Goal: Task Accomplishment & Management: Use online tool/utility

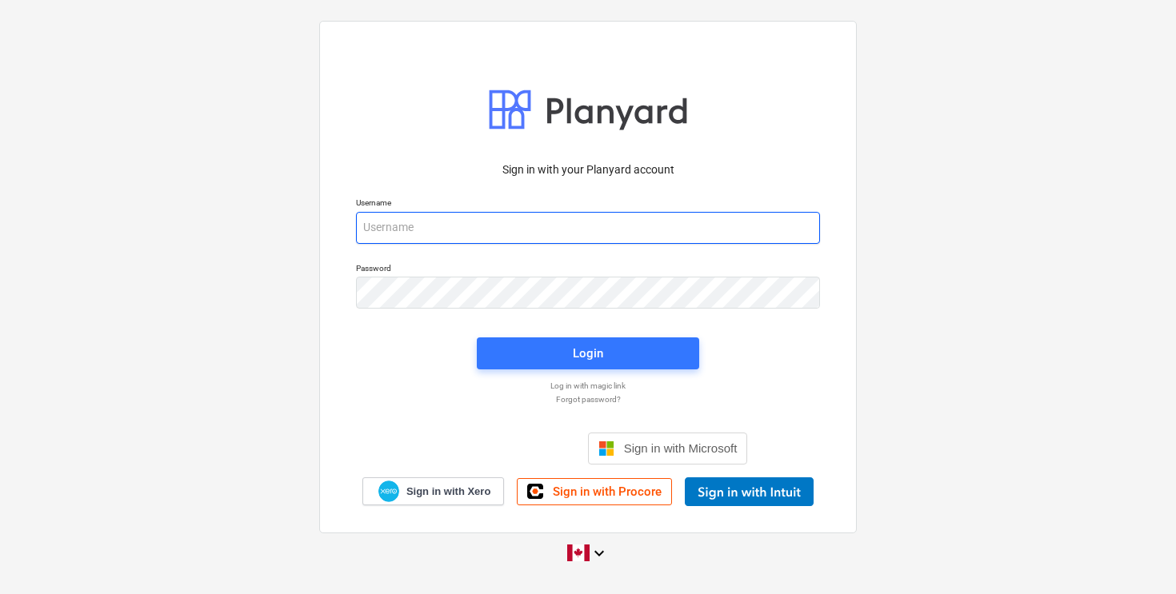
type input "[EMAIL_ADDRESS][DOMAIN_NAME]"
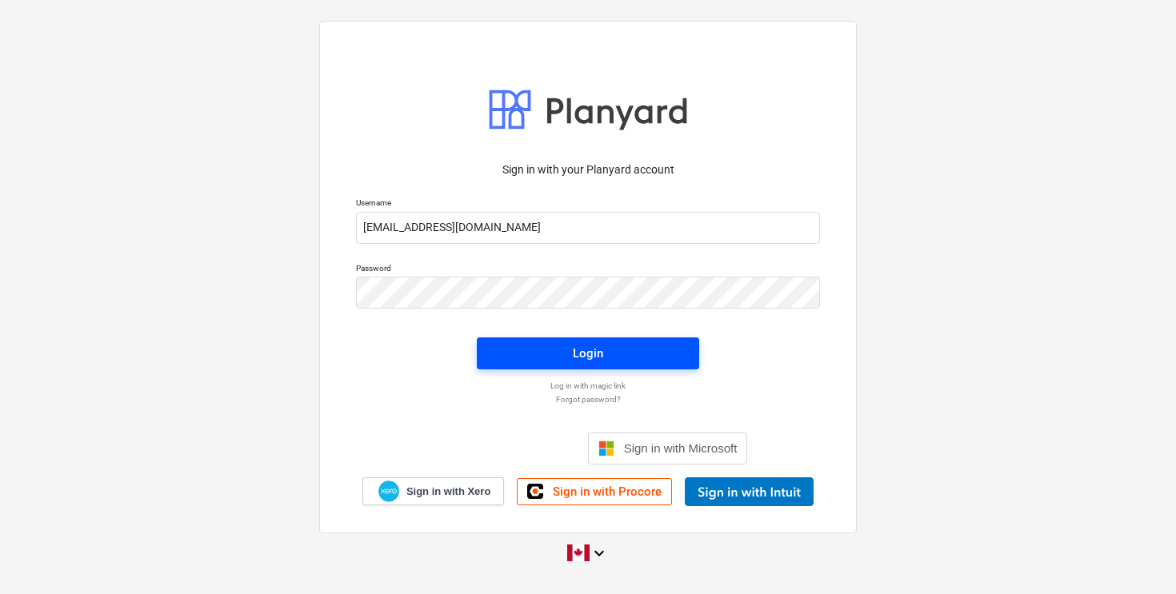
click at [590, 358] on div "Login" at bounding box center [588, 353] width 30 height 21
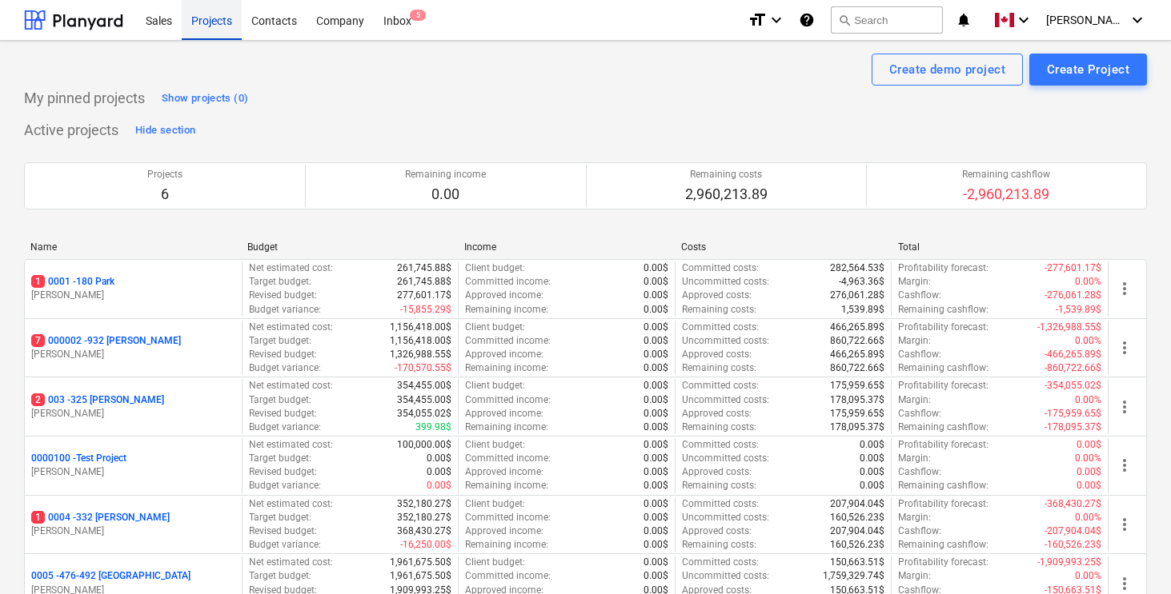
click at [201, 19] on div "Projects" at bounding box center [212, 19] width 60 height 41
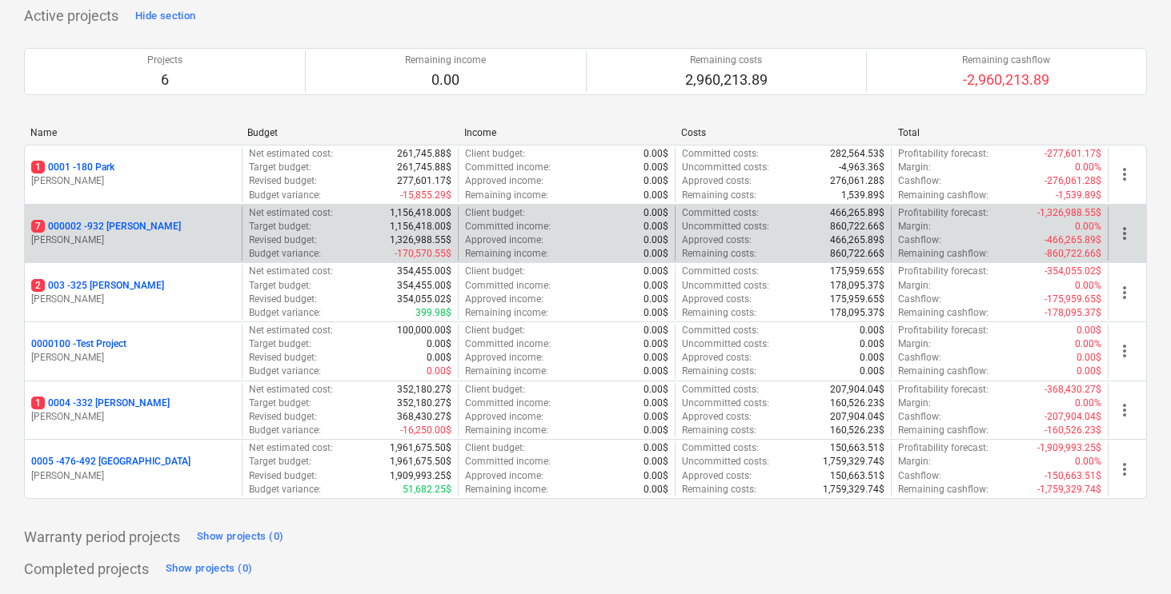
scroll to position [147, 0]
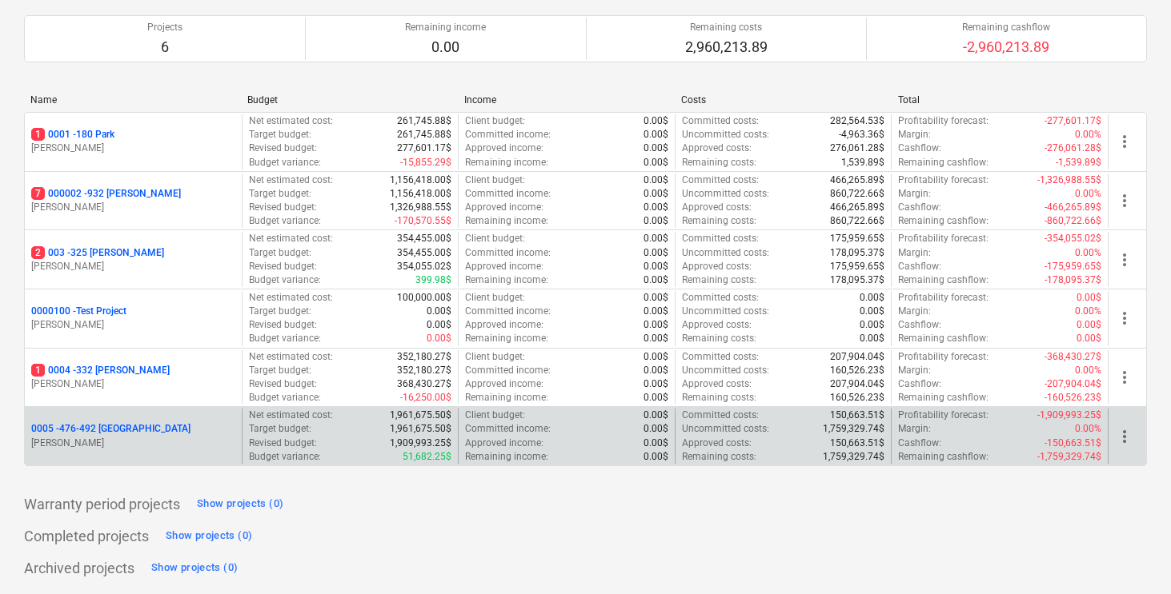
click at [102, 435] on p "0005 - 476-492 [GEOGRAPHIC_DATA]" at bounding box center [110, 429] width 159 height 14
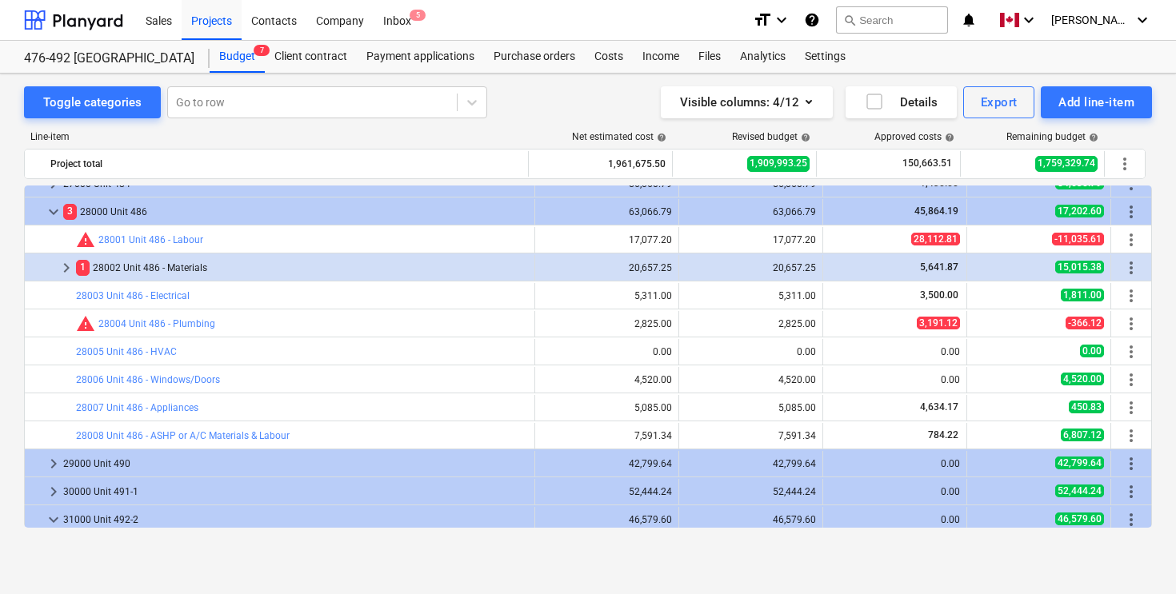
scroll to position [1959, 0]
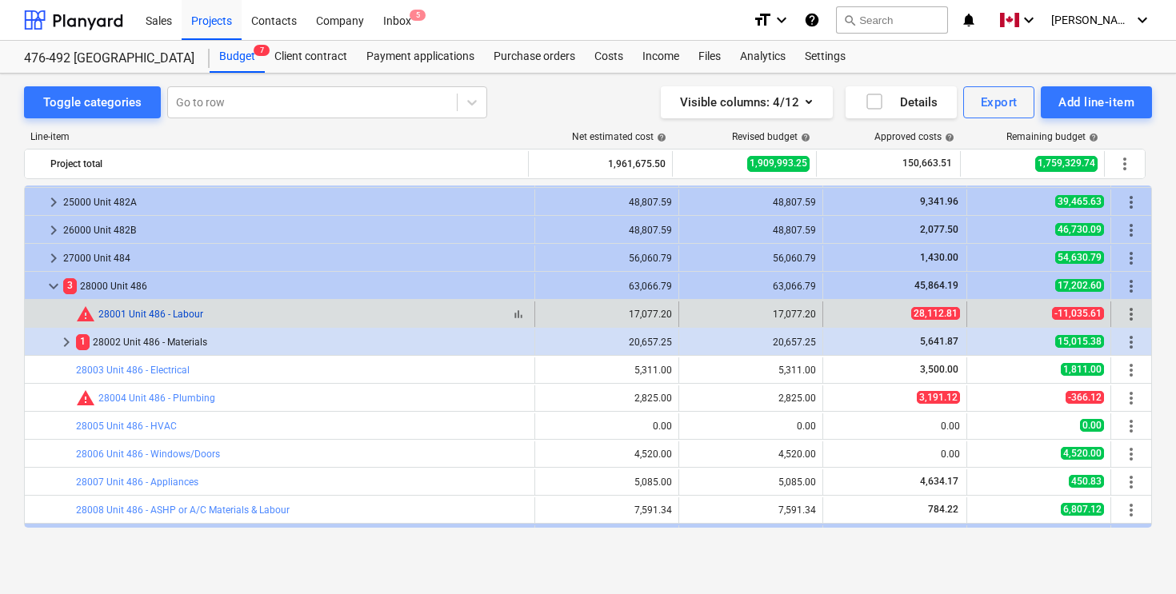
click at [170, 312] on link "28001 Unit 486 - Labour" at bounding box center [150, 314] width 105 height 11
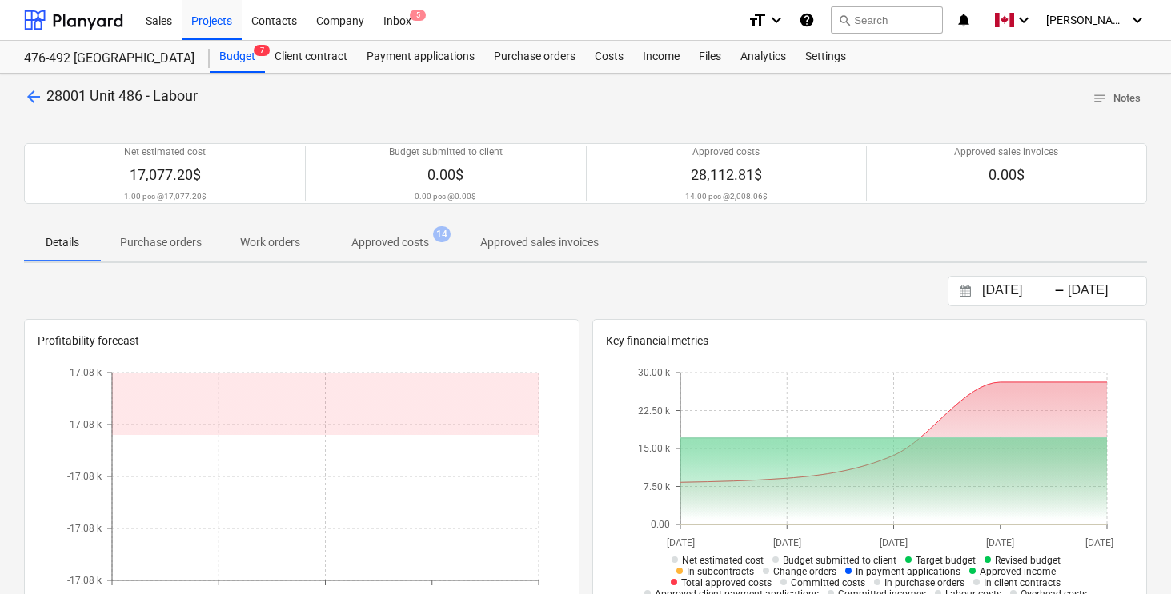
click at [30, 94] on span "arrow_back" at bounding box center [33, 96] width 19 height 19
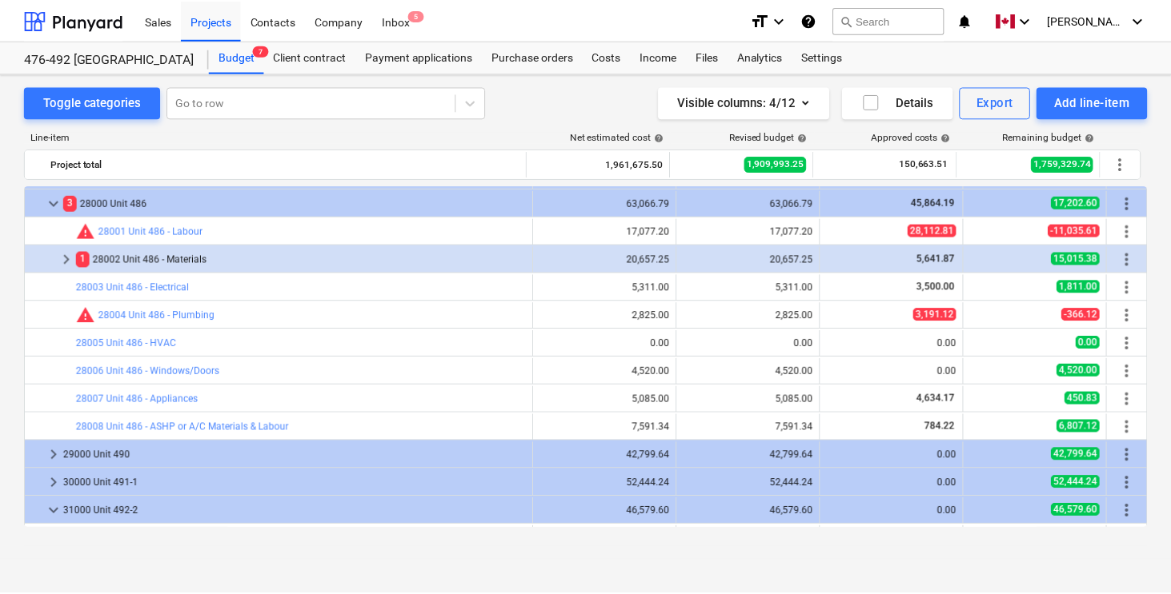
scroll to position [2005, 0]
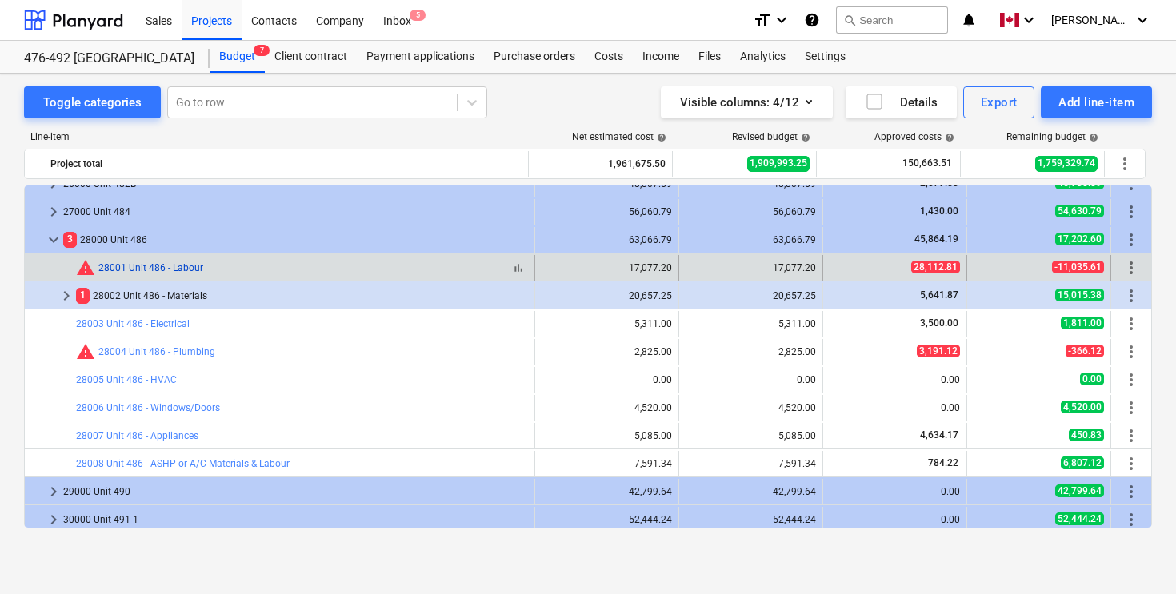
click at [178, 270] on link "28001 Unit 486 - Labour" at bounding box center [150, 267] width 105 height 11
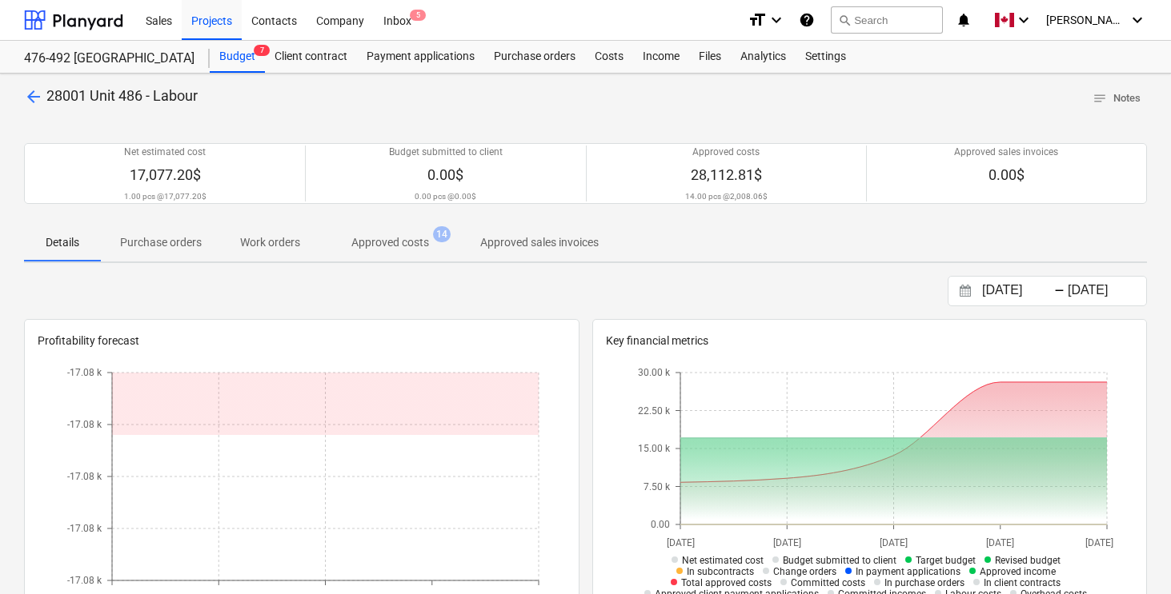
click at [383, 247] on p "Approved costs" at bounding box center [390, 242] width 78 height 17
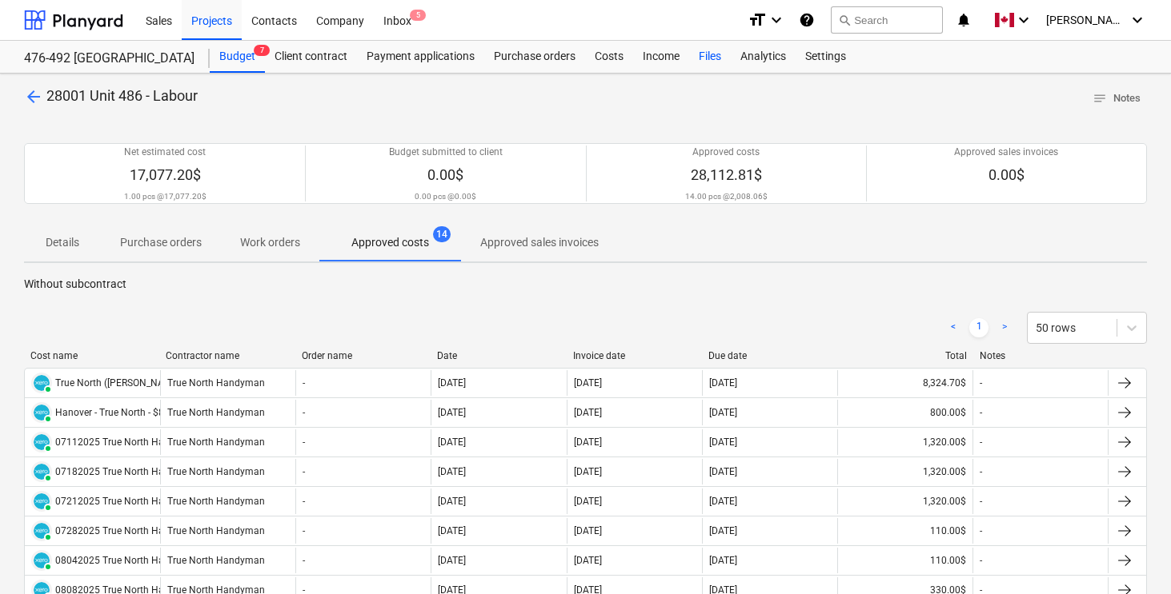
click at [715, 52] on div "Files" at bounding box center [710, 57] width 42 height 32
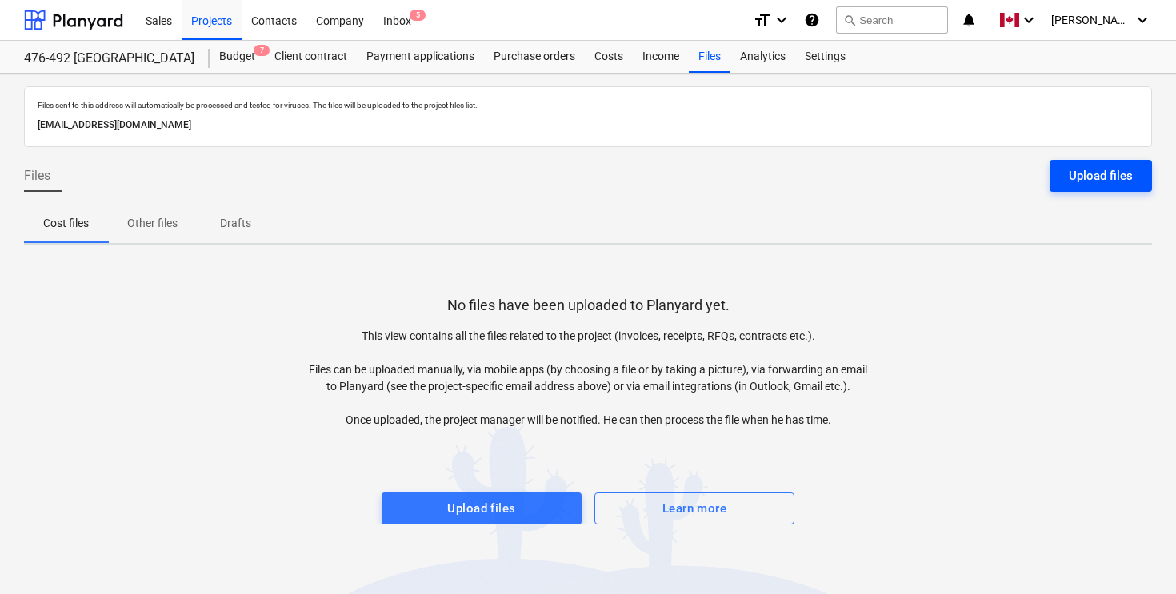
click at [1087, 182] on div "Upload files" at bounding box center [1101, 176] width 64 height 21
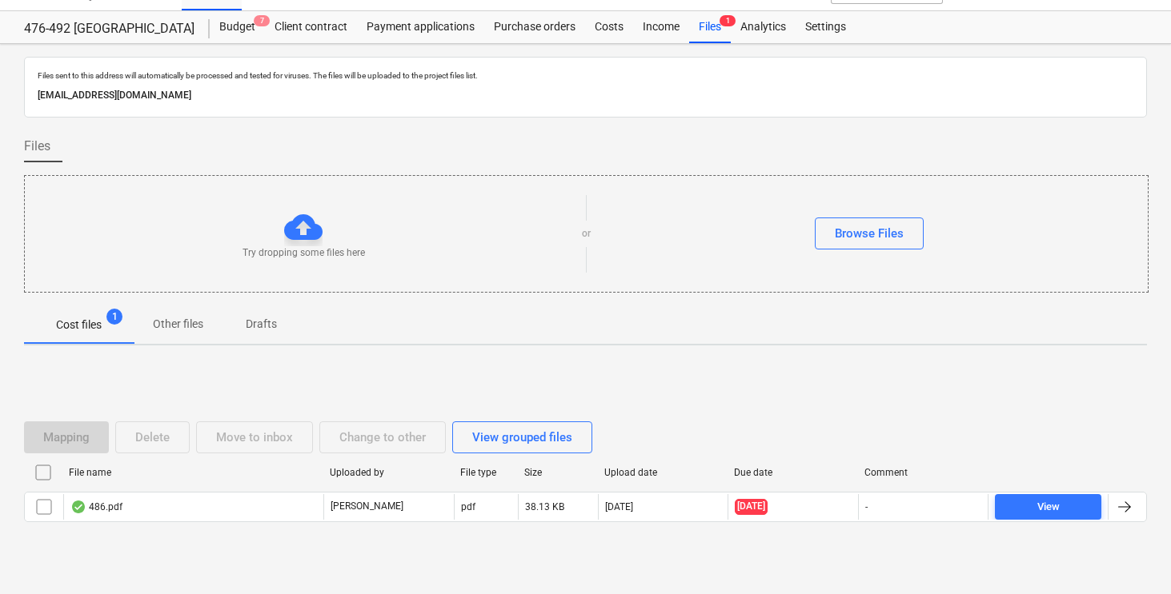
scroll to position [59, 0]
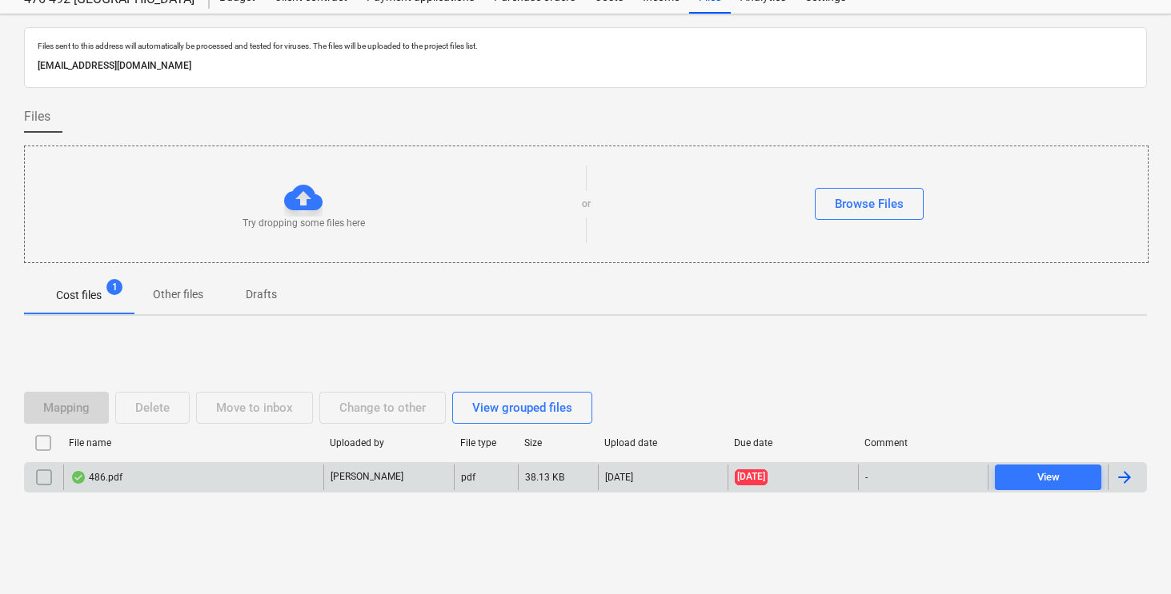
click at [1132, 469] on div at bounding box center [1123, 477] width 19 height 19
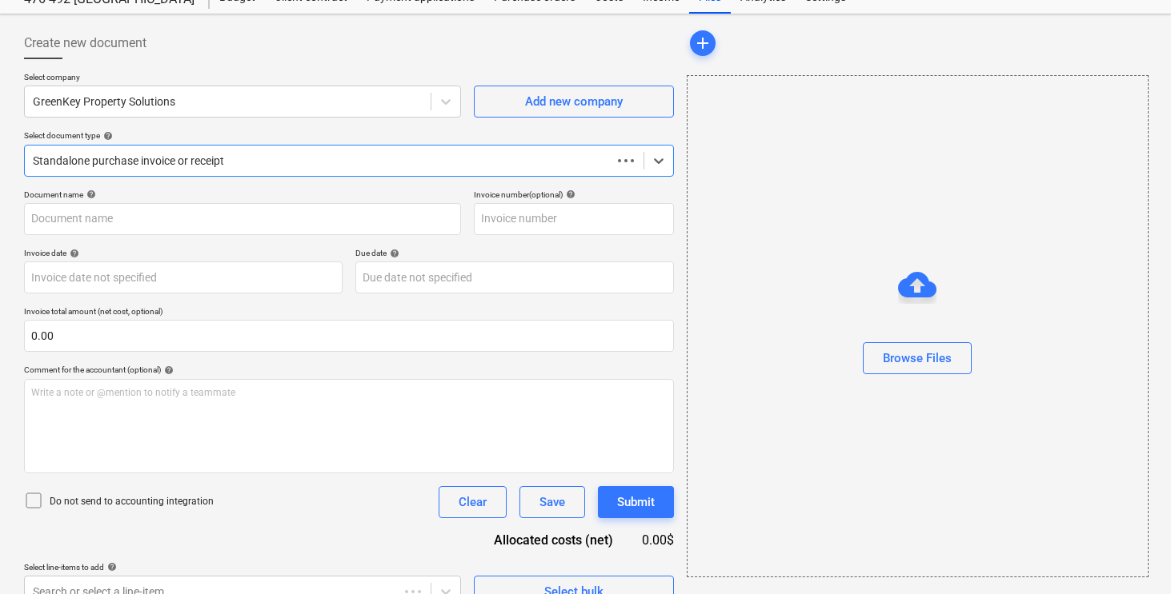
type input "1324"
type input "[DATE]"
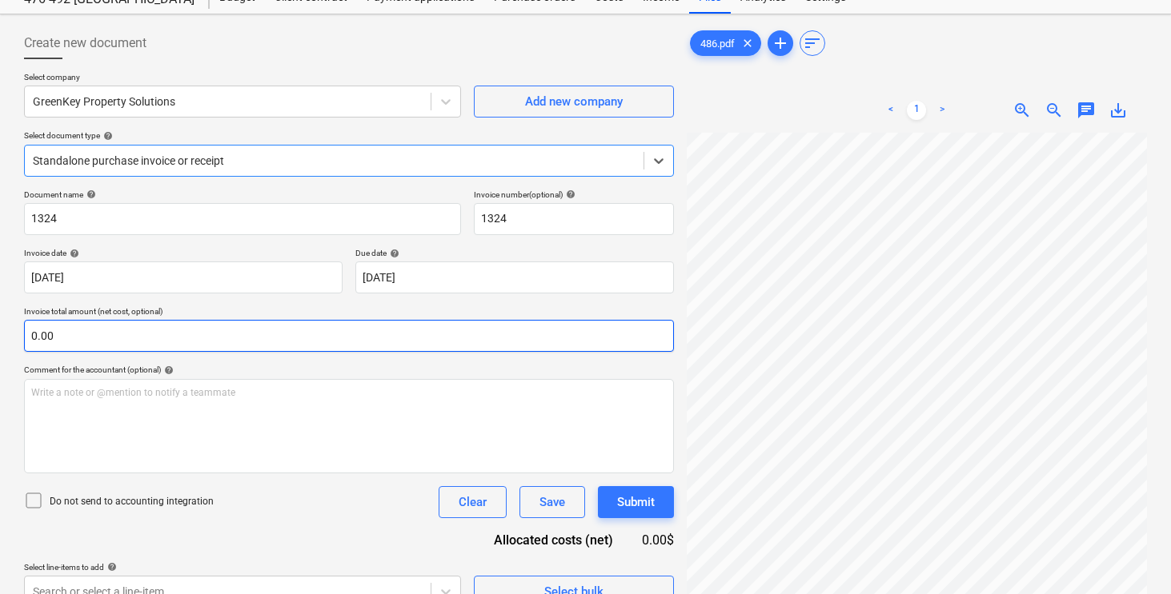
click at [167, 341] on input "0.00" at bounding box center [349, 336] width 650 height 32
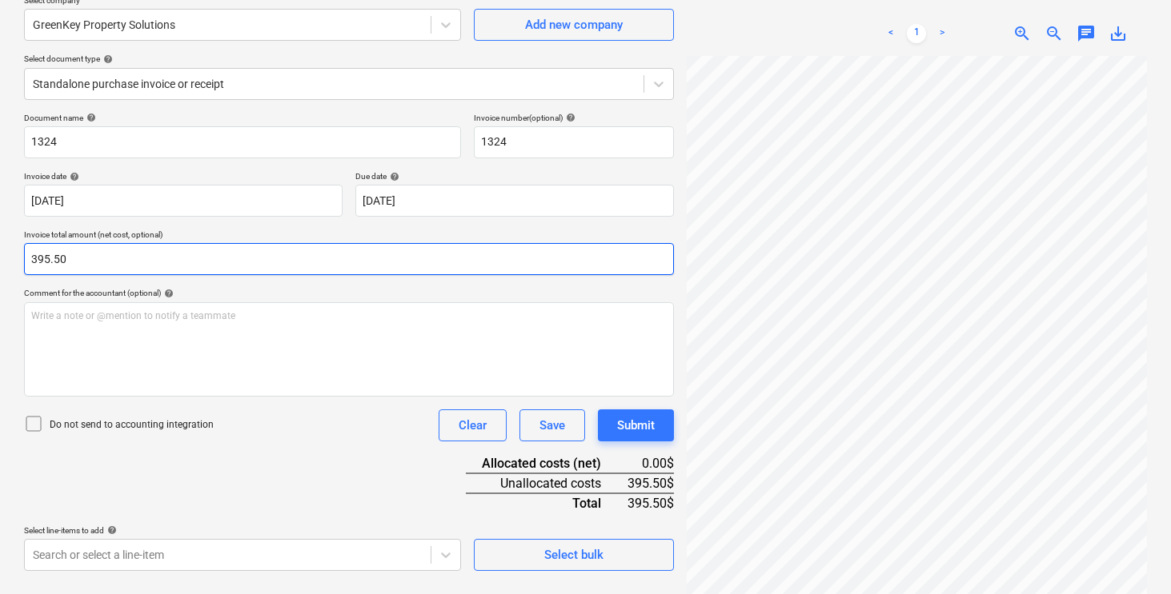
scroll to position [160, 0]
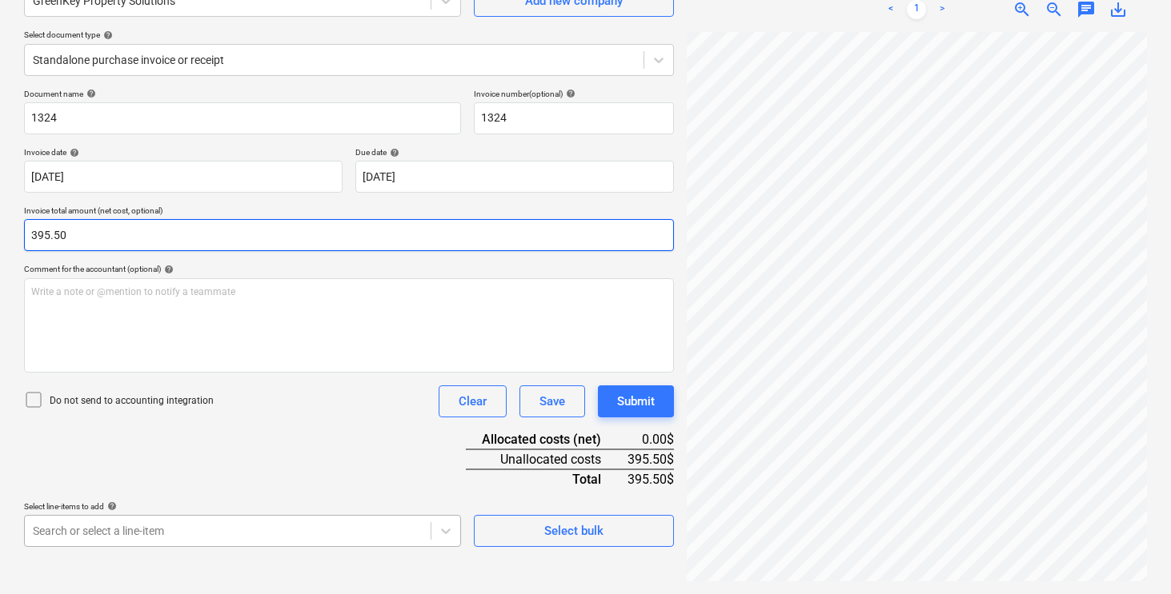
type input "395.50"
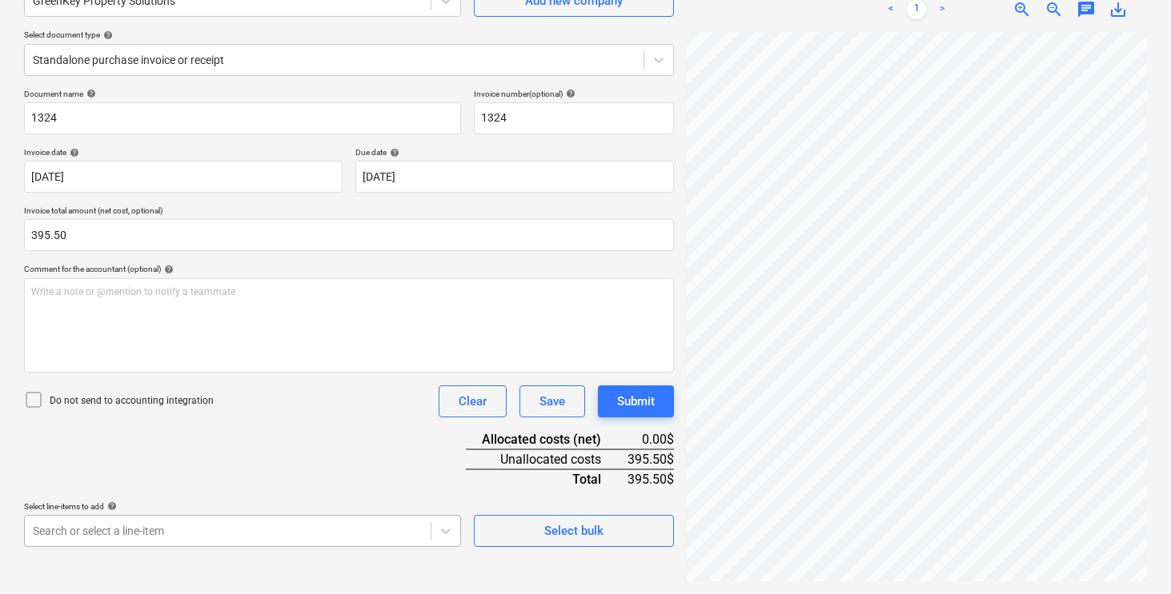
click at [282, 434] on body "Sales Projects Contacts Company Inbox 6 format_size keyboard_arrow_down help se…" at bounding box center [585, 137] width 1171 height 594
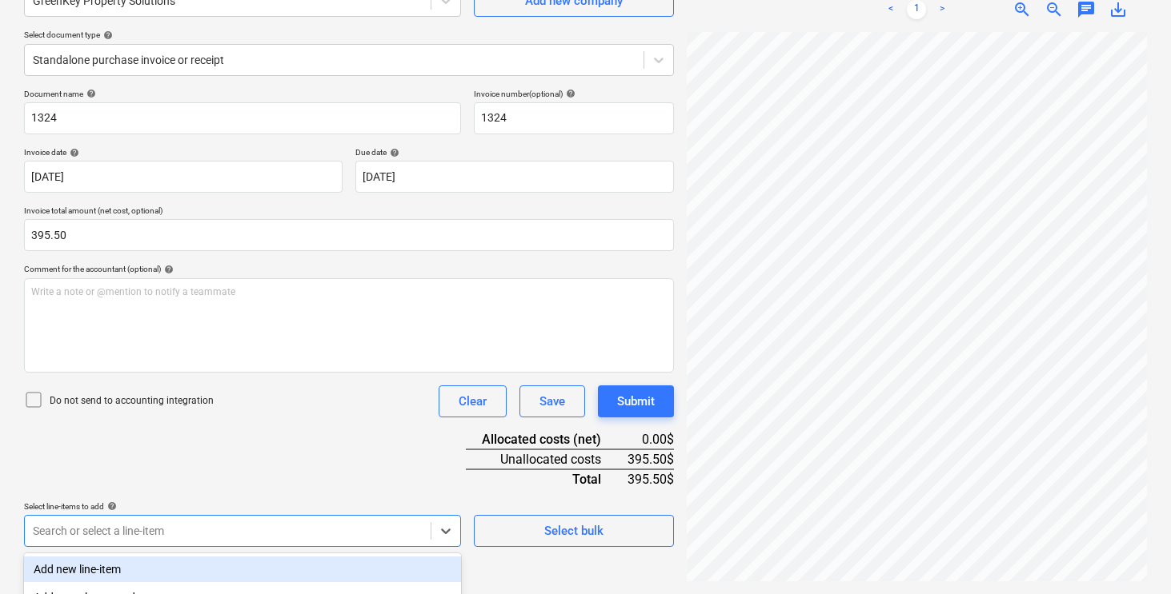
scroll to position [362, 0]
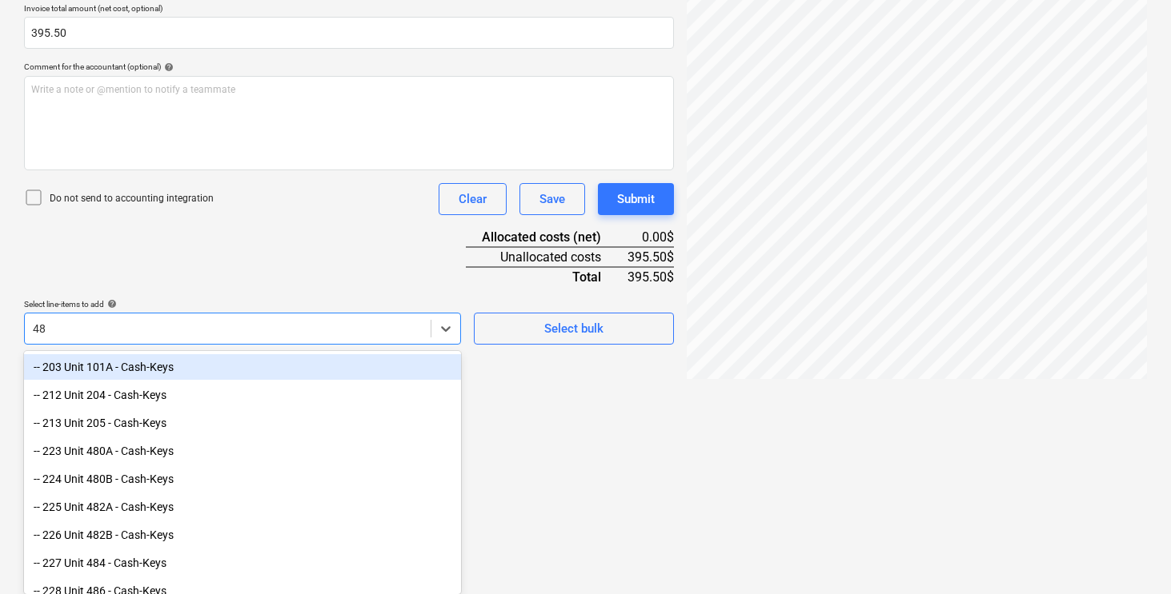
type input "486"
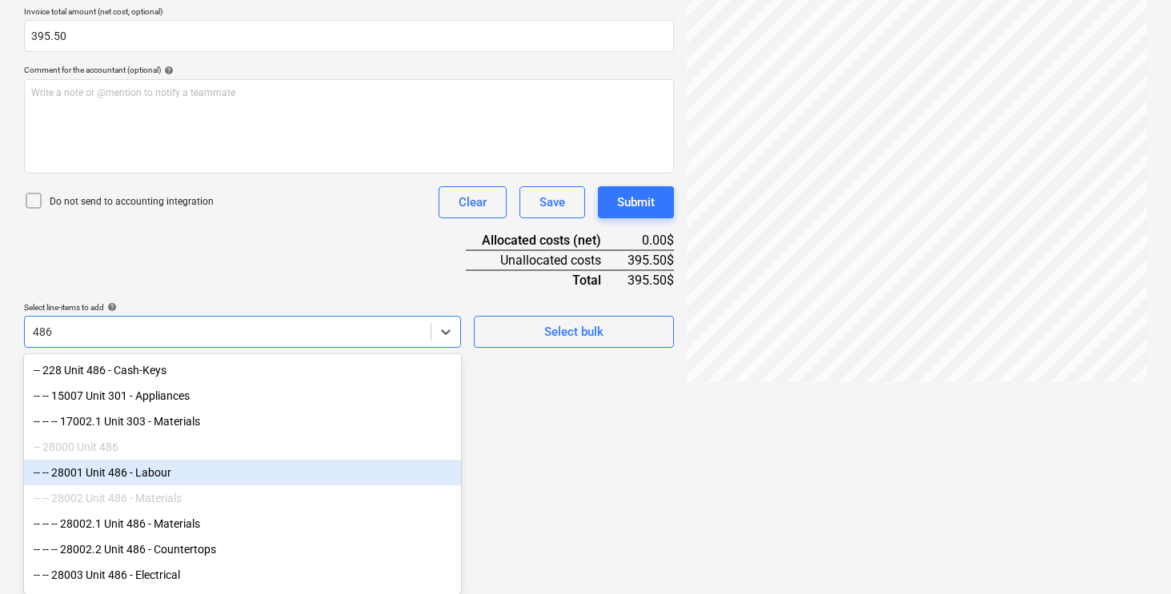
click at [162, 466] on div "-- -- 28001 Unit 486 - Labour" at bounding box center [242, 473] width 437 height 26
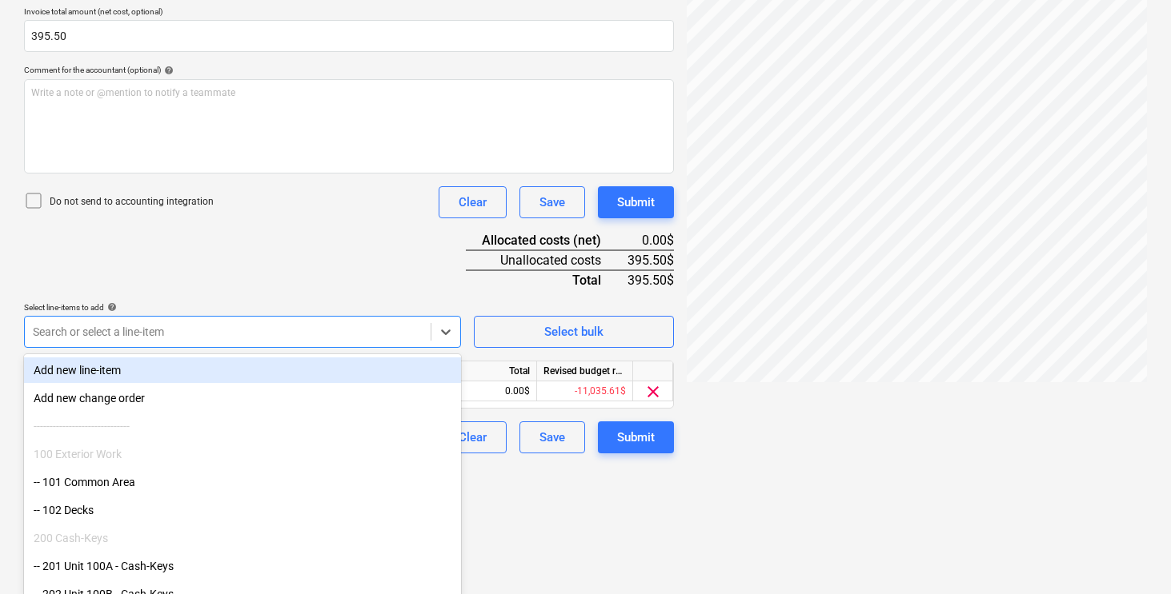
click at [280, 263] on div "Document name help 1324 Invoice number (optional) help 1324 Invoice date help […" at bounding box center [349, 172] width 650 height 564
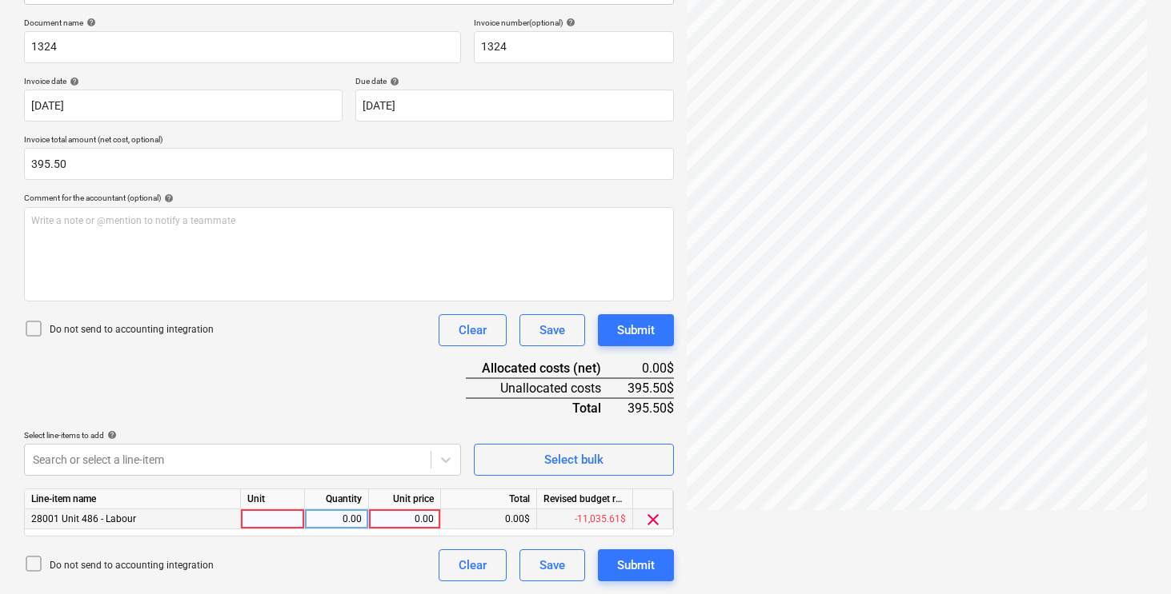
click at [254, 518] on div at bounding box center [273, 520] width 64 height 20
type input "pcs"
type input "395.50"
click at [369, 388] on div "Document name help 1324 Invoice number (optional) help 1324 Invoice date help […" at bounding box center [349, 300] width 650 height 564
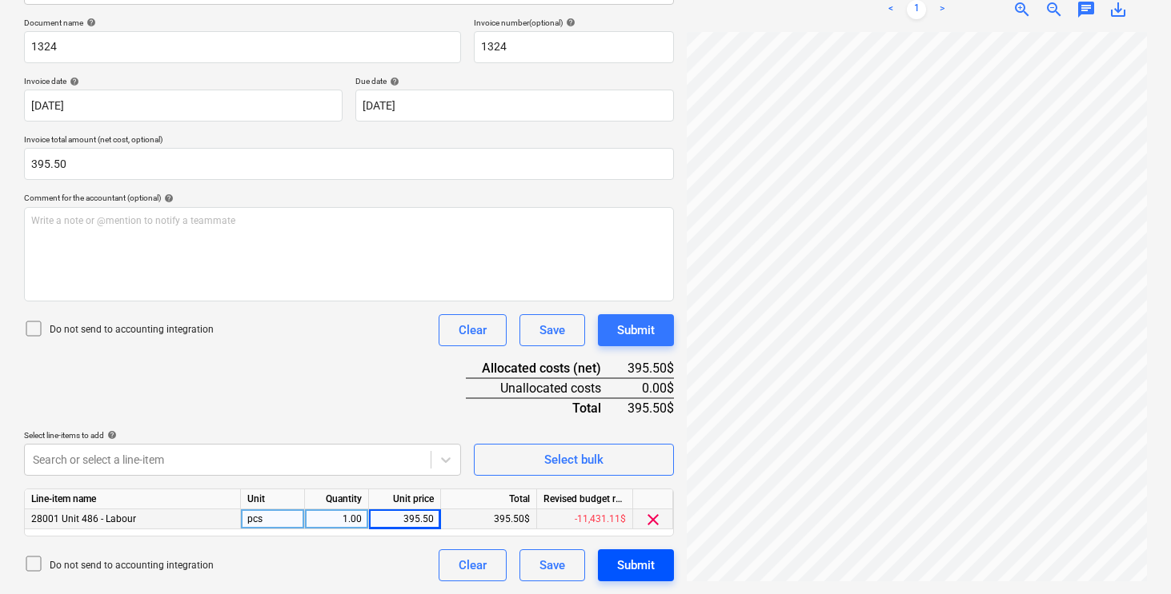
click at [631, 566] on div "Submit" at bounding box center [636, 565] width 38 height 21
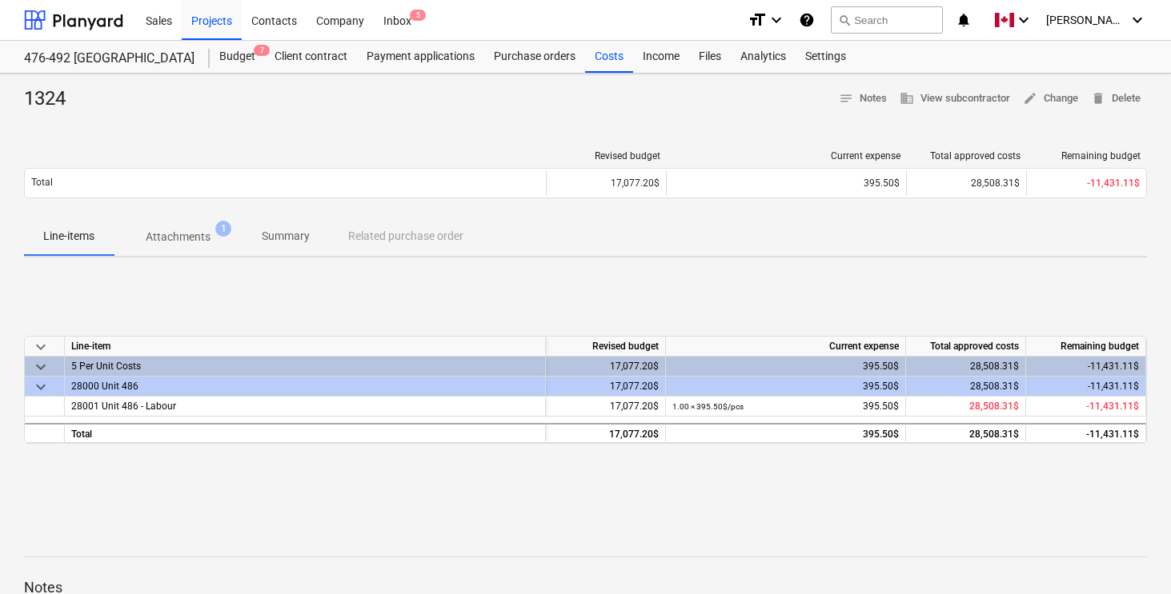
click at [393, 292] on div "keyboard_arrow_down Line-item Revised budget Current expense Total approved cos…" at bounding box center [585, 390] width 1122 height 240
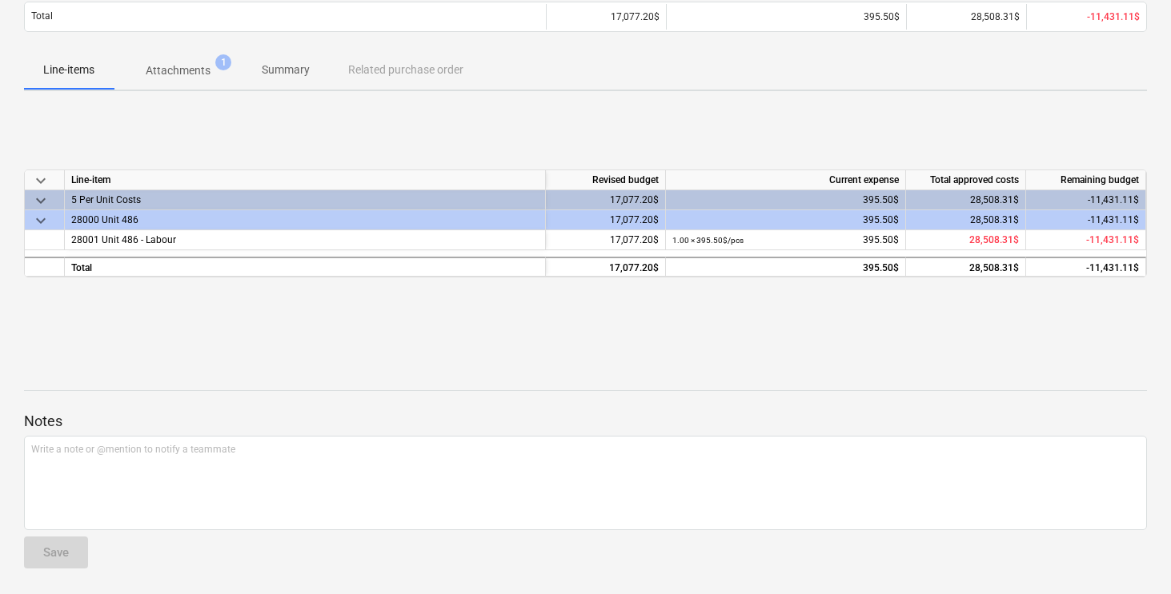
click at [446, 338] on div "keyboard_arrow_down Line-item Revised budget Current expense Total approved cos…" at bounding box center [585, 224] width 1122 height 240
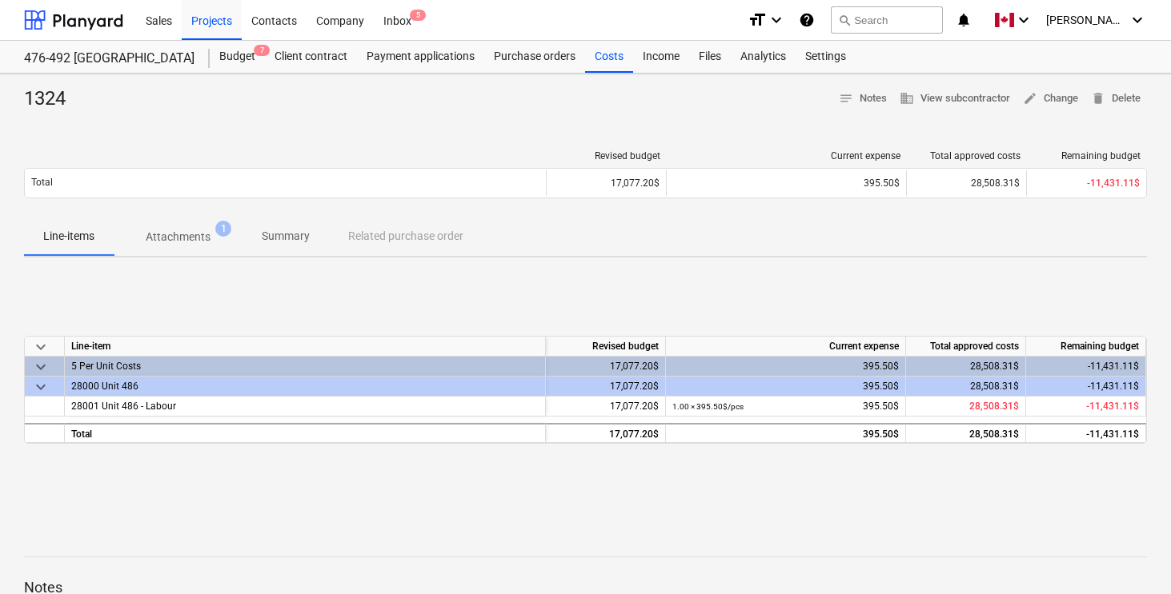
click at [485, 320] on div "keyboard_arrow_down Line-item Revised budget Current expense Total approved cos…" at bounding box center [585, 390] width 1122 height 240
click at [162, 235] on p "Attachments" at bounding box center [178, 237] width 65 height 17
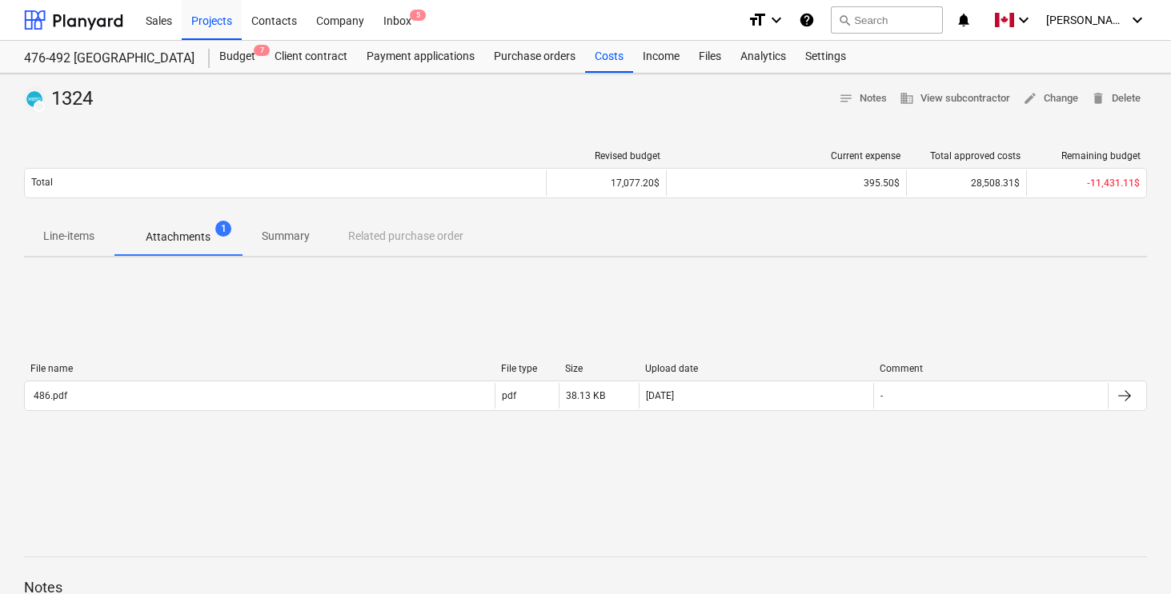
click at [286, 237] on p "Summary" at bounding box center [286, 236] width 48 height 17
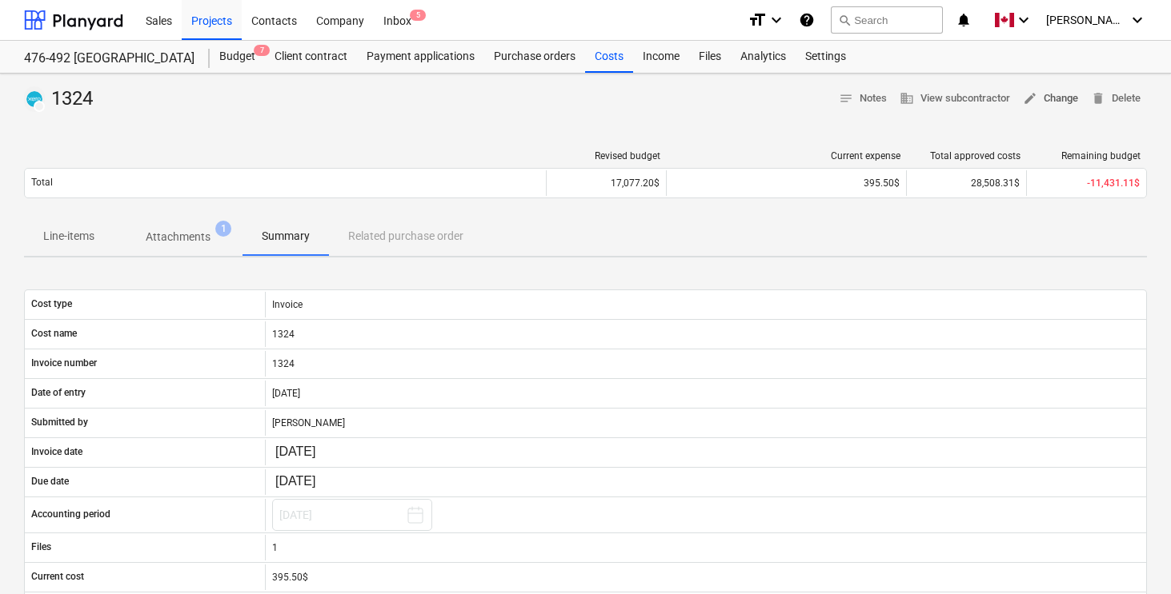
click at [1062, 101] on span "edit Change" at bounding box center [1049, 99] width 55 height 18
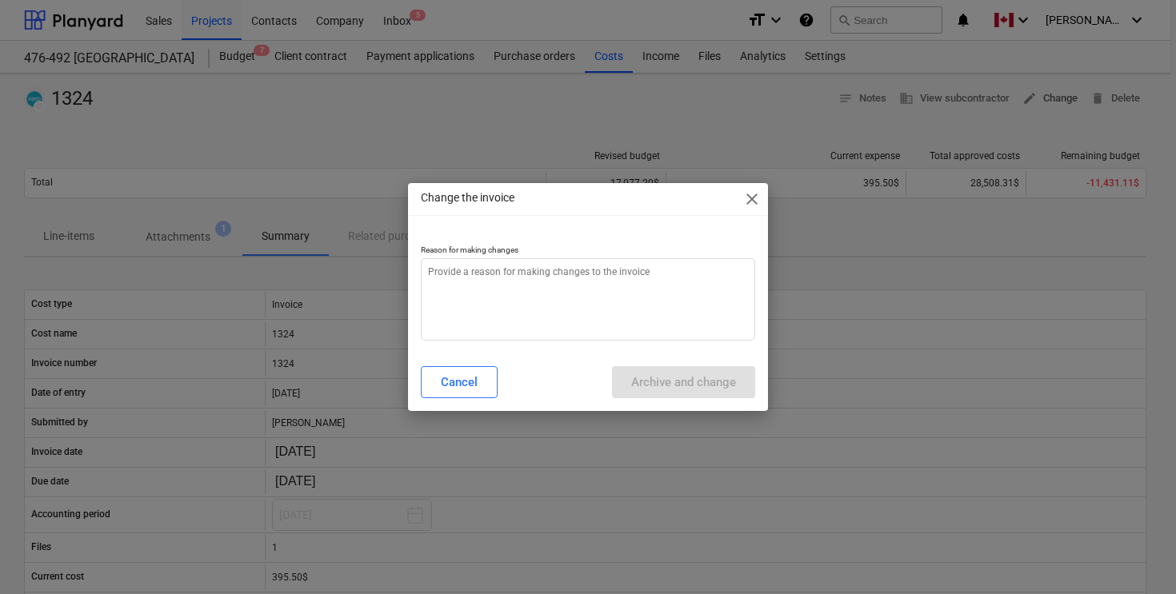
type textarea "x"
click at [570, 281] on textarea at bounding box center [588, 299] width 334 height 82
type textarea "."
type textarea "x"
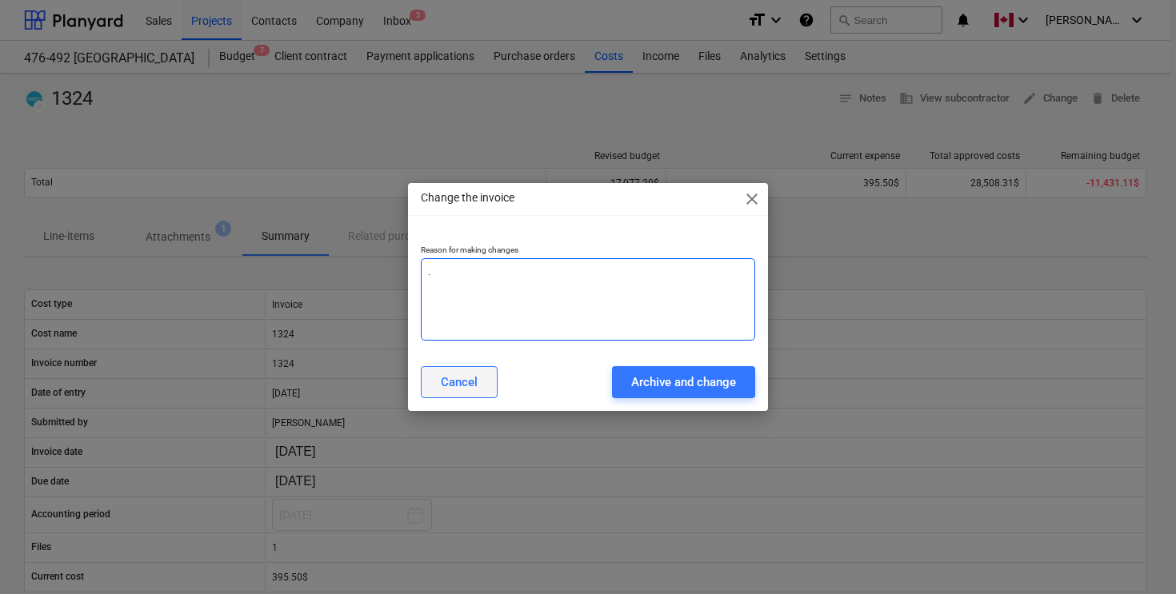
type textarea "."
click at [460, 382] on div "Cancel" at bounding box center [459, 382] width 37 height 21
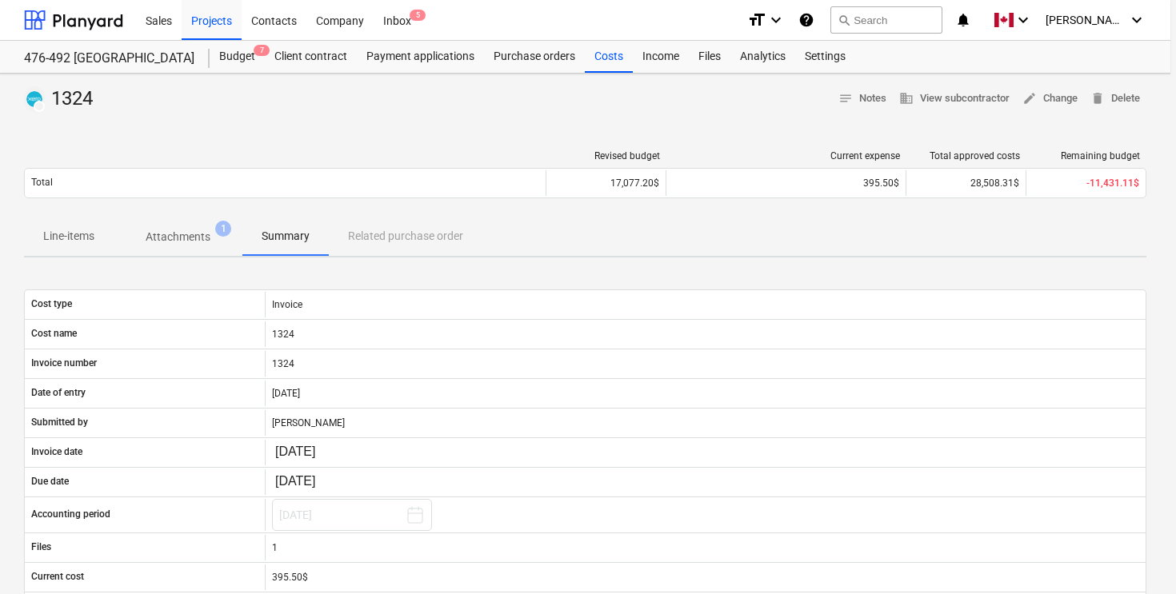
type textarea "x"
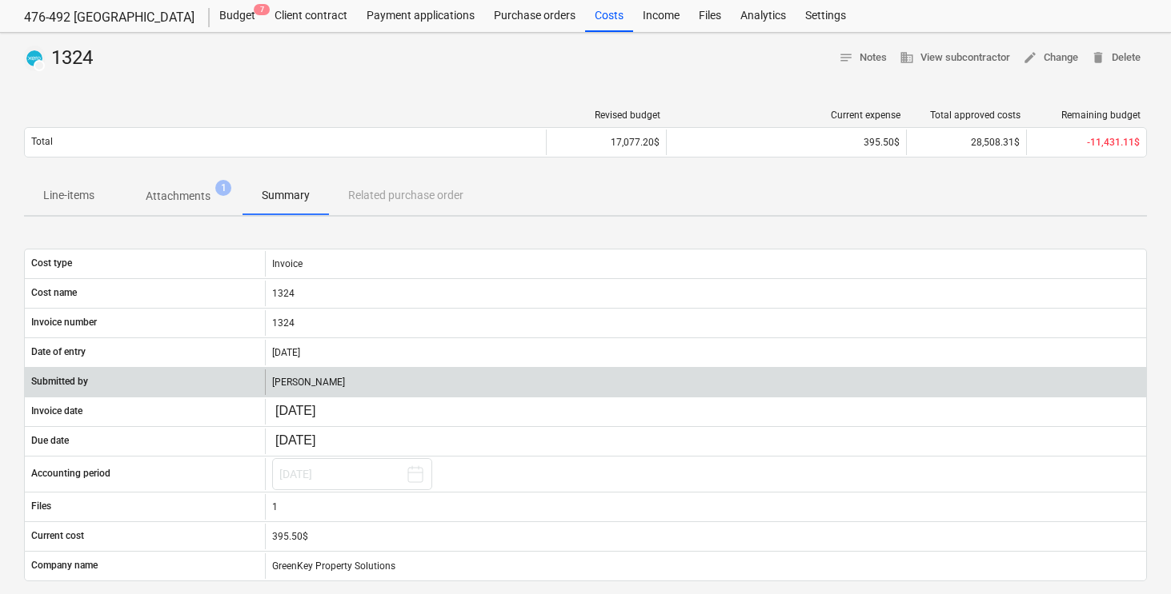
scroll to position [107, 0]
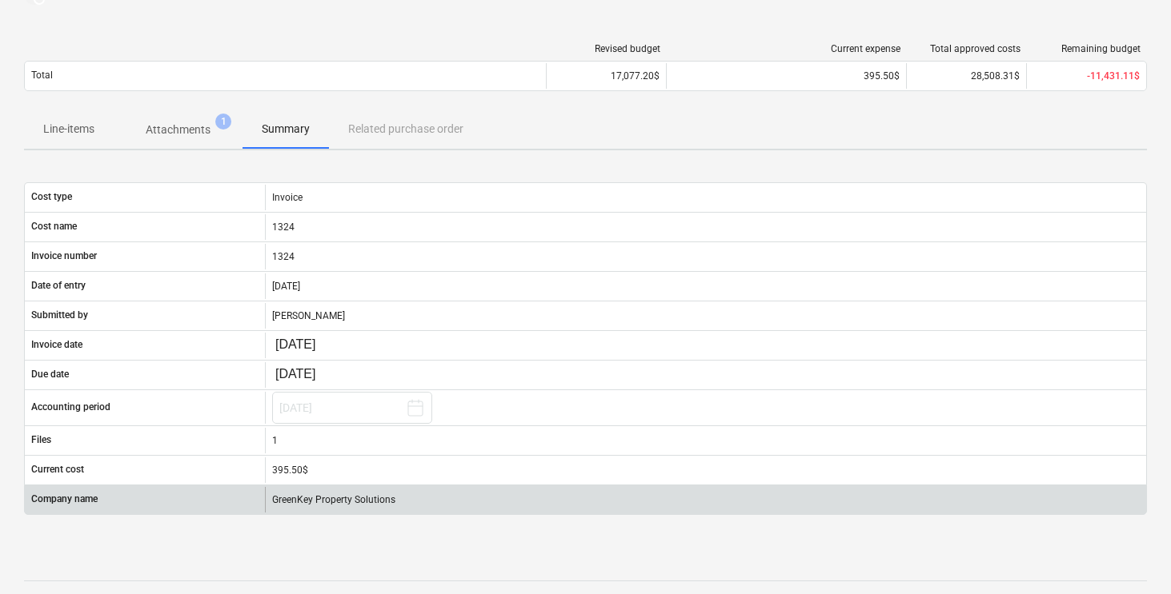
click at [330, 505] on div "GreenKey Property Solutions" at bounding box center [705, 500] width 881 height 26
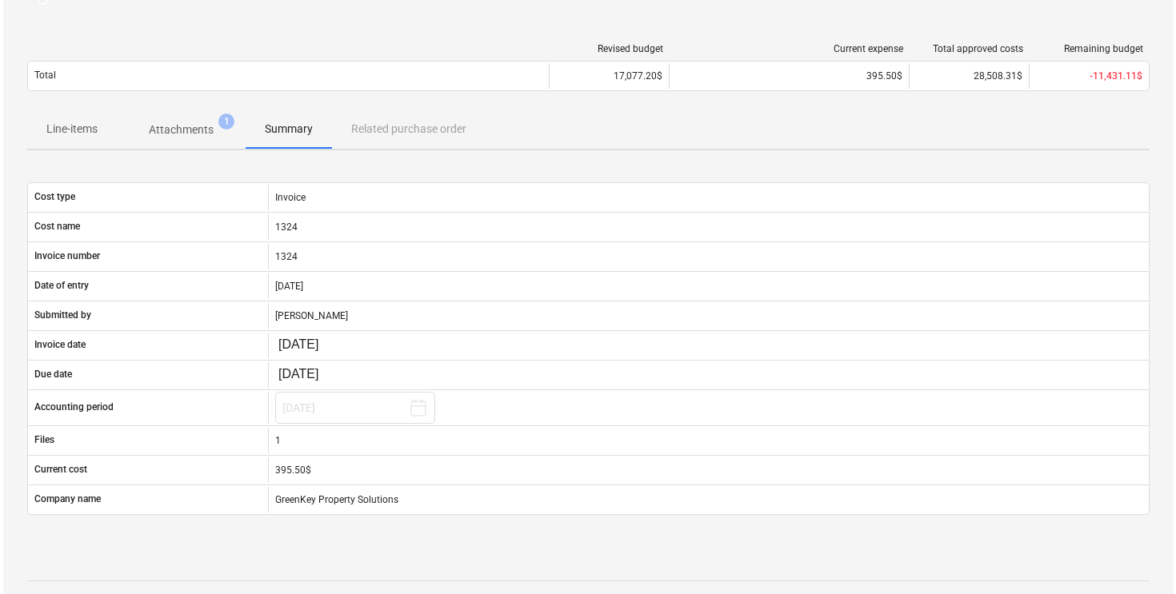
scroll to position [0, 0]
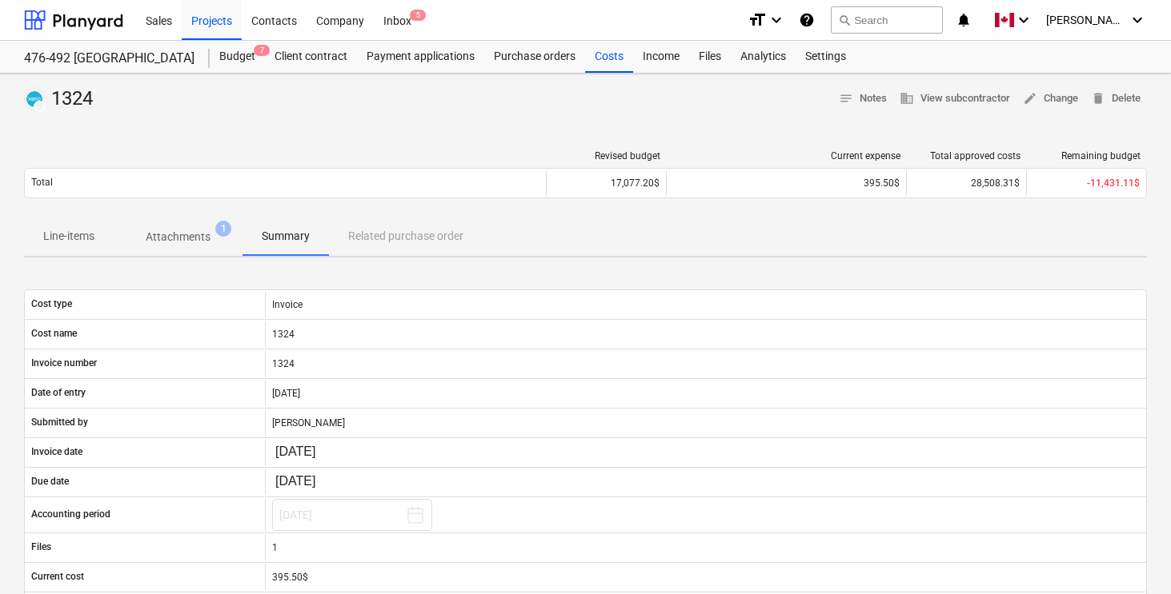
click at [396, 114] on div at bounding box center [585, 118] width 1122 height 13
click at [237, 59] on div "Budget 7" at bounding box center [237, 57] width 55 height 32
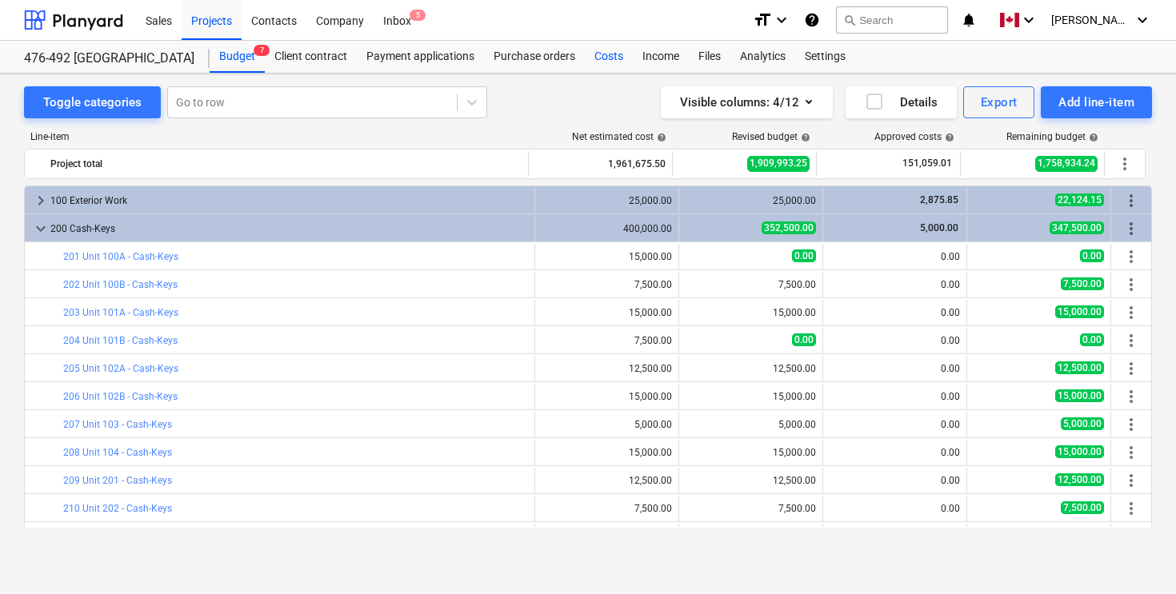
click at [611, 58] on div "Costs" at bounding box center [609, 57] width 48 height 32
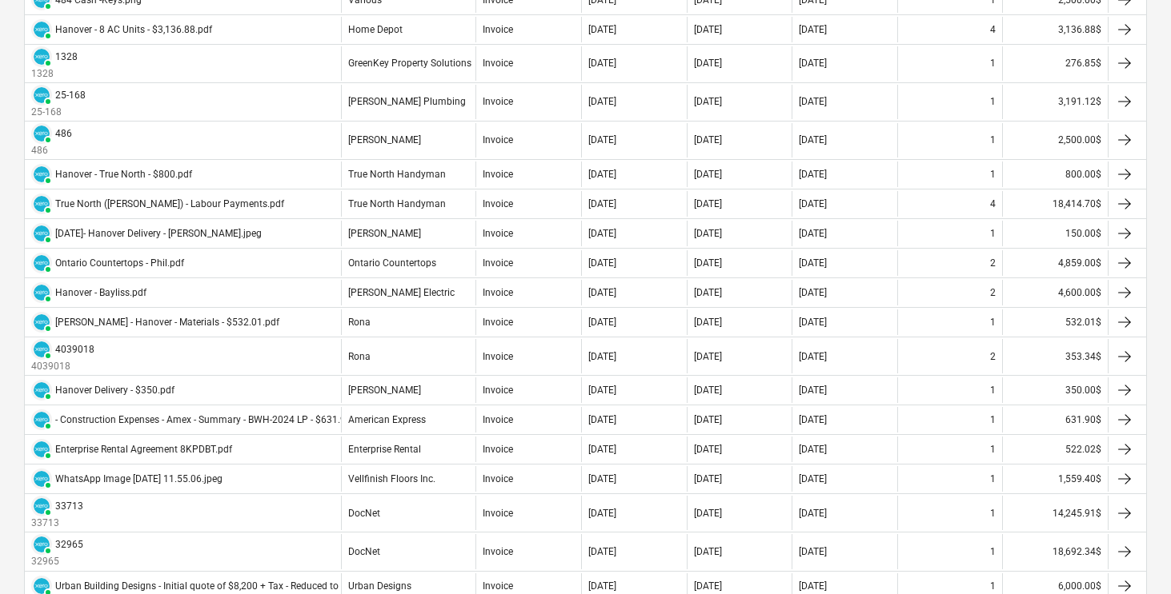
scroll to position [1151, 0]
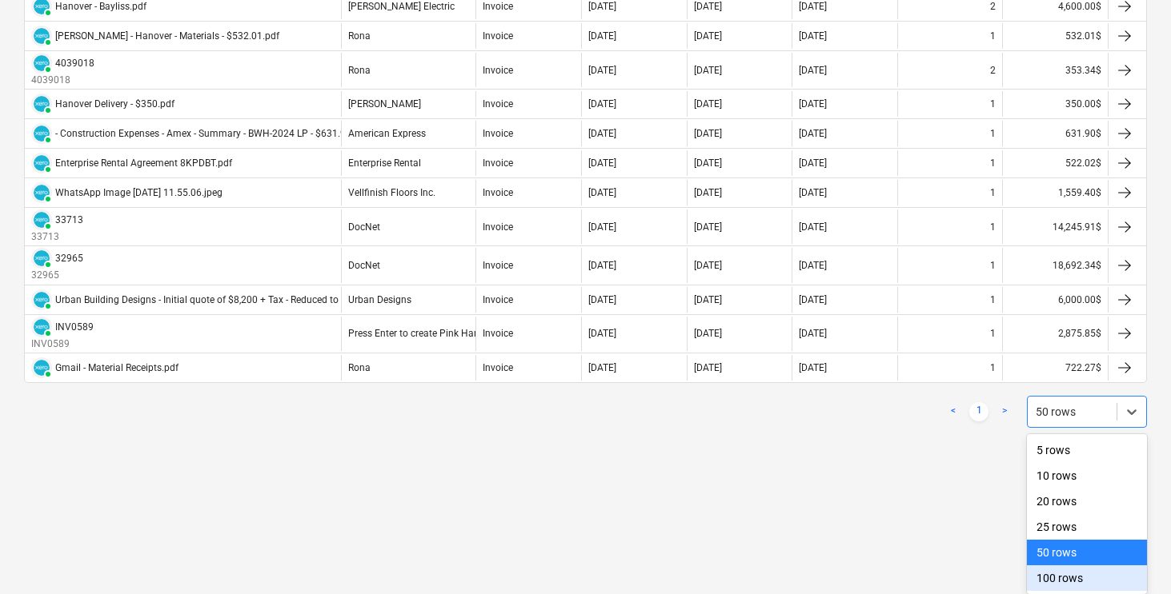
click at [1061, 584] on div "100 rows" at bounding box center [1086, 579] width 120 height 26
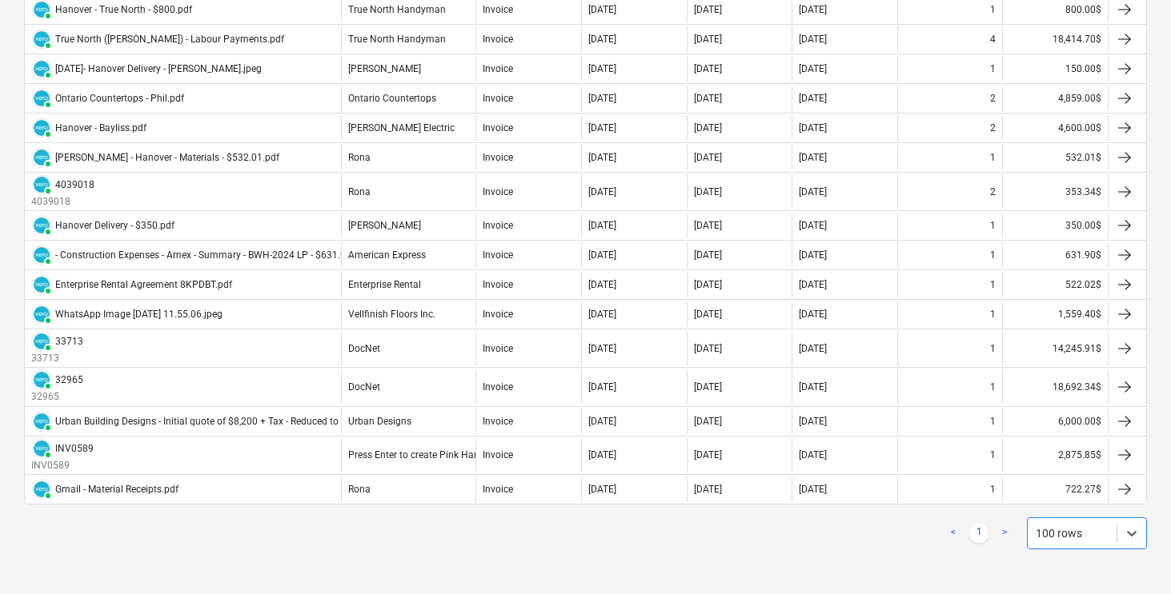
click at [580, 550] on div "< 1 > option 100 rows, selected. Select is focused ,type to refine list, press …" at bounding box center [585, 533] width 1122 height 45
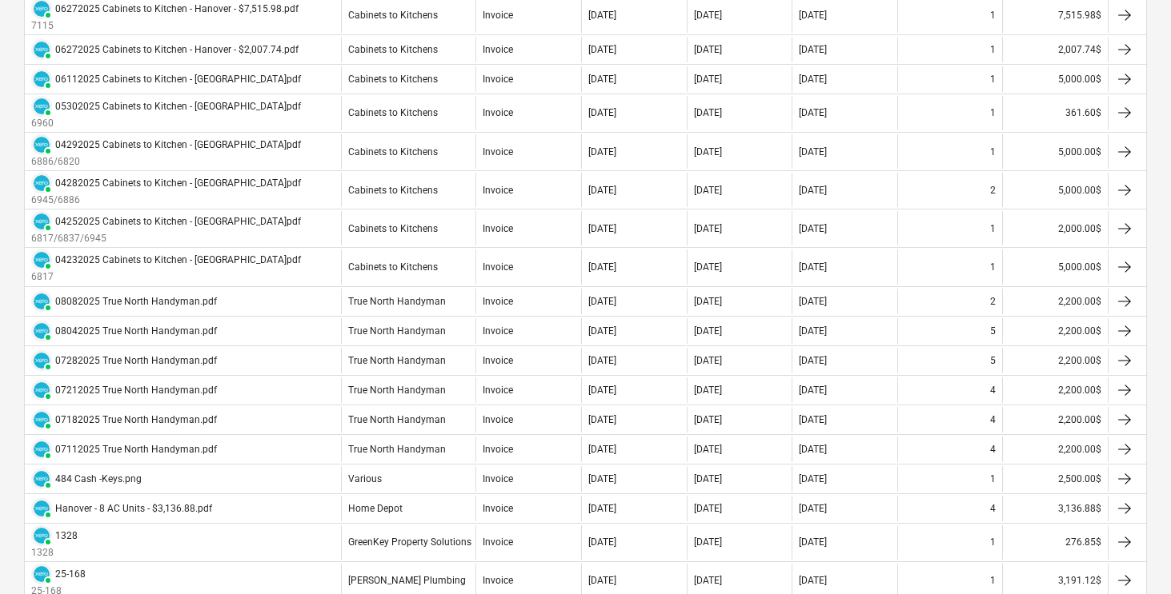
scroll to position [507, 0]
